Goal: Task Accomplishment & Management: Manage account settings

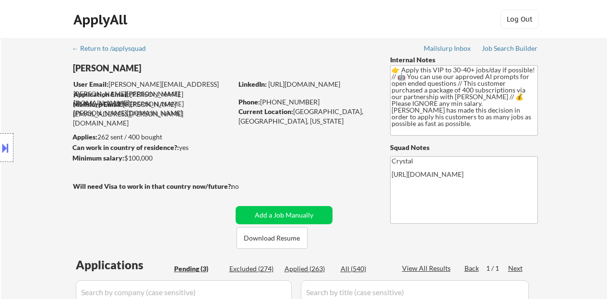
select select ""pending""
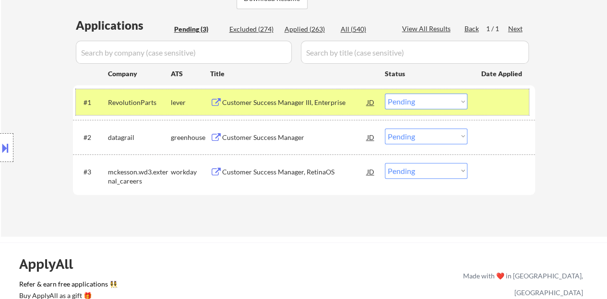
click at [453, 103] on select "Choose an option... Pending Applied Excluded (Questions) Excluded (Expired) Exc…" at bounding box center [426, 102] width 82 height 16
click at [385, 94] on select "Choose an option... Pending Applied Excluded (Questions) Excluded (Expired) Exc…" at bounding box center [426, 102] width 82 height 16
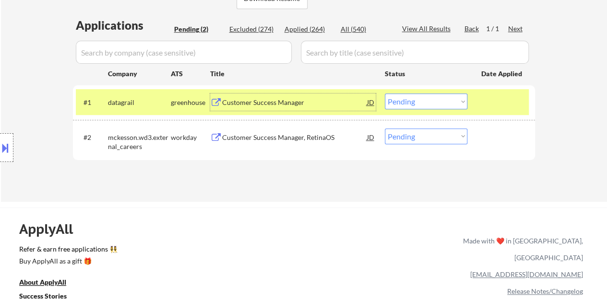
click at [265, 106] on div "Customer Success Manager" at bounding box center [294, 103] width 145 height 10
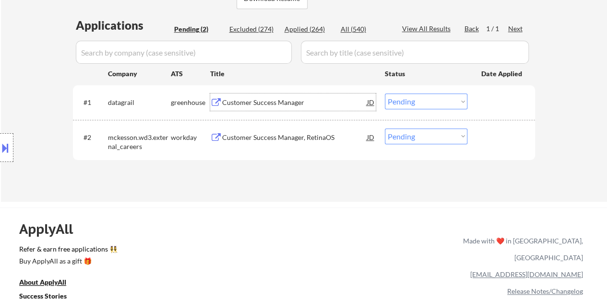
click at [515, 118] on div "#1 datagrail greenhouse Customer Success Manager JD Choose an option... Pending…" at bounding box center [304, 102] width 462 height 34
click at [504, 108] on div at bounding box center [502, 102] width 42 height 17
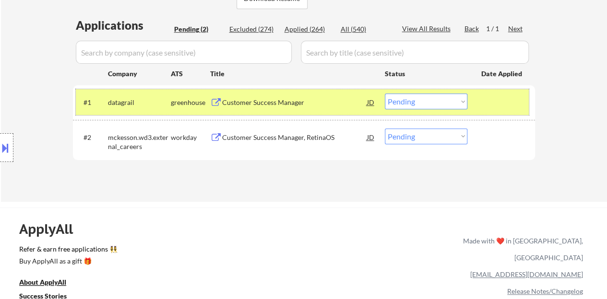
click at [413, 92] on div "#1 datagrail greenhouse Customer Success Manager JD Choose an option... Pending…" at bounding box center [302, 102] width 453 height 26
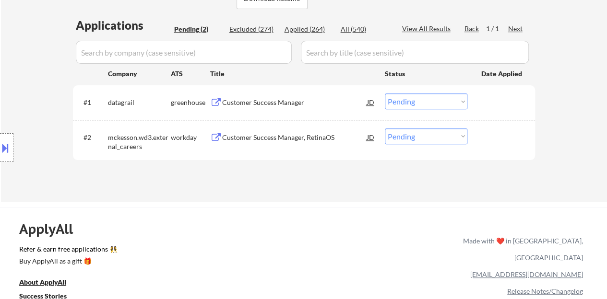
click at [413, 101] on select "Choose an option... Pending Applied Excluded (Questions) Excluded (Expired) Exc…" at bounding box center [426, 102] width 82 height 16
click at [385, 94] on select "Choose an option... Pending Applied Excluded (Questions) Excluded (Expired) Exc…" at bounding box center [426, 102] width 82 height 16
select select ""pending""
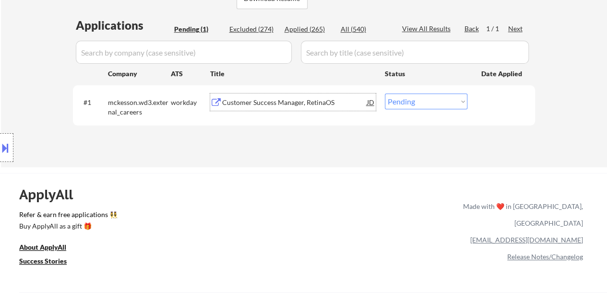
drag, startPoint x: 281, startPoint y: 106, endPoint x: 292, endPoint y: 100, distance: 12.7
click at [281, 105] on div "Customer Success Manager, RetinaOS" at bounding box center [294, 103] width 145 height 10
